Goal: Navigation & Orientation: Go to known website

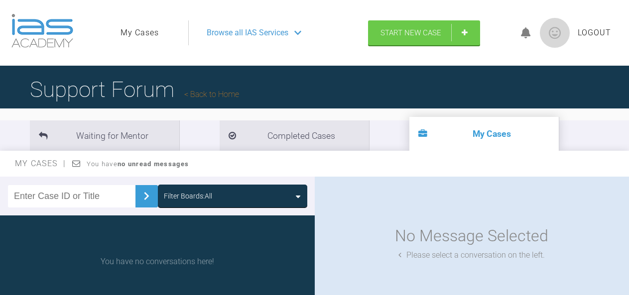
click at [47, 21] on img at bounding box center [42, 31] width 62 height 34
